Goal: Task Accomplishment & Management: Manage account settings

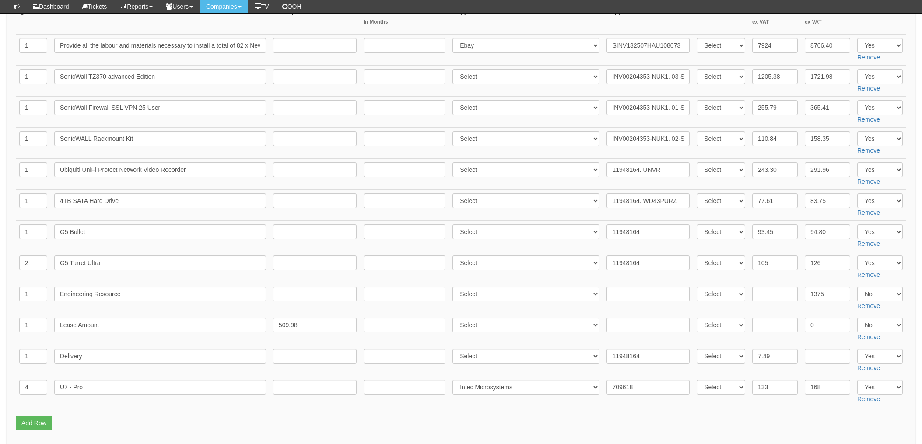
scroll to position [117, 0]
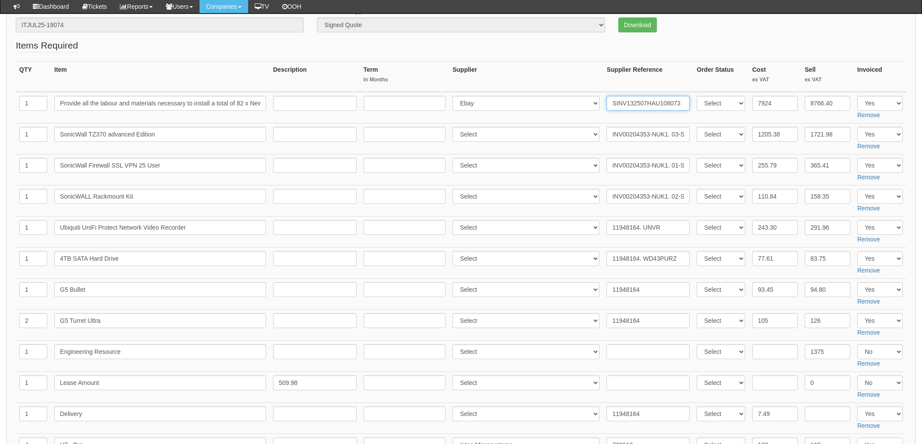
drag, startPoint x: 679, startPoint y: 104, endPoint x: 554, endPoint y: 100, distance: 125.3
click at [554, 100] on tr "1 Provide all the labour and materials necessary to install a total of 82 x New…" at bounding box center [461, 108] width 891 height 32
click at [652, 118] on td "SINV132507HAU108073" at bounding box center [648, 108] width 90 height 32
click at [668, 104] on input "SINV132507HAU108073" at bounding box center [648, 103] width 83 height 15
drag, startPoint x: 679, startPoint y: 103, endPoint x: 583, endPoint y: 99, distance: 96.0
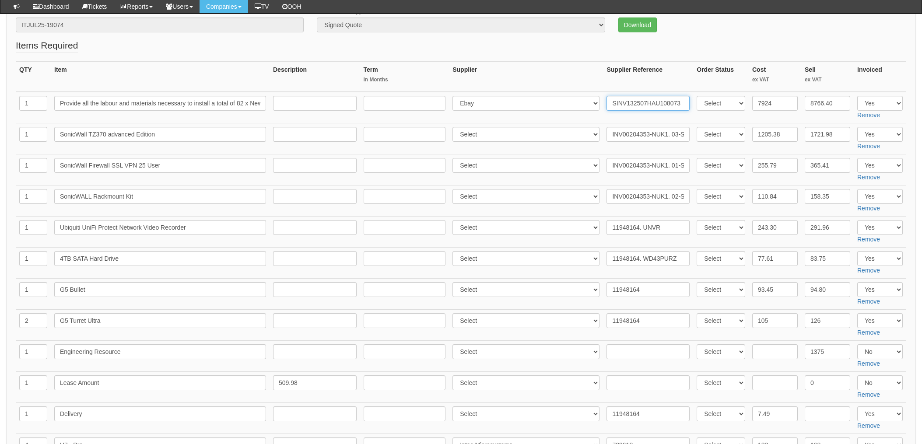
click at [581, 99] on tr "1 Provide all the labour and materials necessary to install a total of 82 x New…" at bounding box center [461, 108] width 891 height 32
drag, startPoint x: 625, startPoint y: 105, endPoint x: 636, endPoint y: 108, distance: 11.7
click at [625, 105] on input "SINV132507HAU108073" at bounding box center [648, 103] width 83 height 15
click at [191, 100] on input "Provide all the labour and materials necessary to install a total of 82 x New C…" at bounding box center [160, 103] width 212 height 15
click at [178, 107] on input "Provide all the labour and materials necessary to install a total of 82 x New C…" at bounding box center [160, 103] width 212 height 15
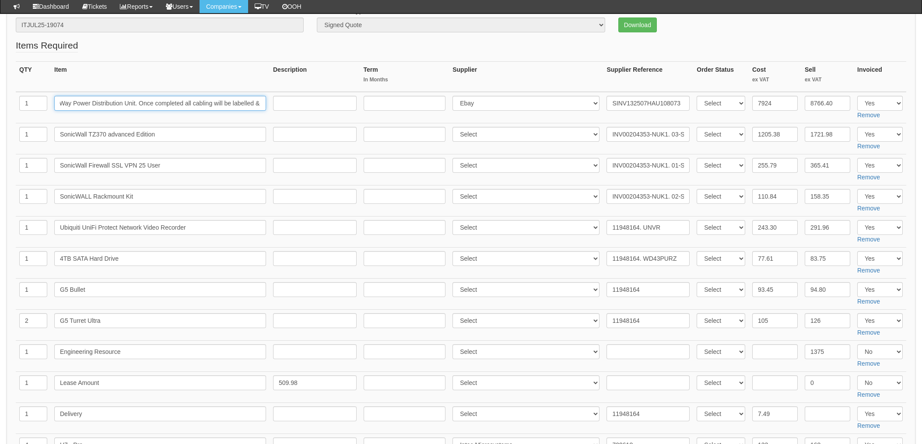
scroll to position [0, 1252]
drag, startPoint x: 168, startPoint y: 106, endPoint x: 299, endPoint y: 105, distance: 130.9
click at [299, 105] on tr "1 Provide all the labour and materials necessary to install a total of 82 x New…" at bounding box center [461, 108] width 891 height 32
click at [255, 78] on th "Item" at bounding box center [160, 77] width 219 height 31
